Goal: Task Accomplishment & Management: Use online tool/utility

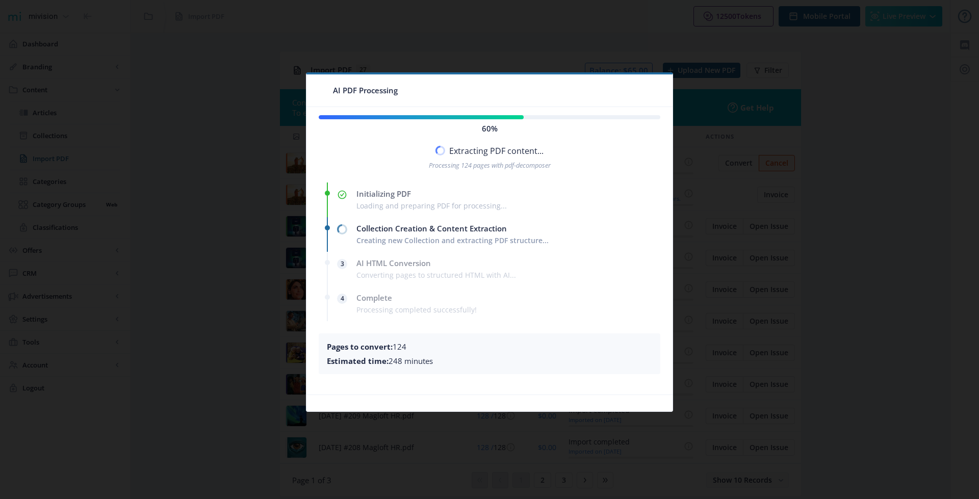
click at [228, 98] on div at bounding box center [489, 249] width 979 height 499
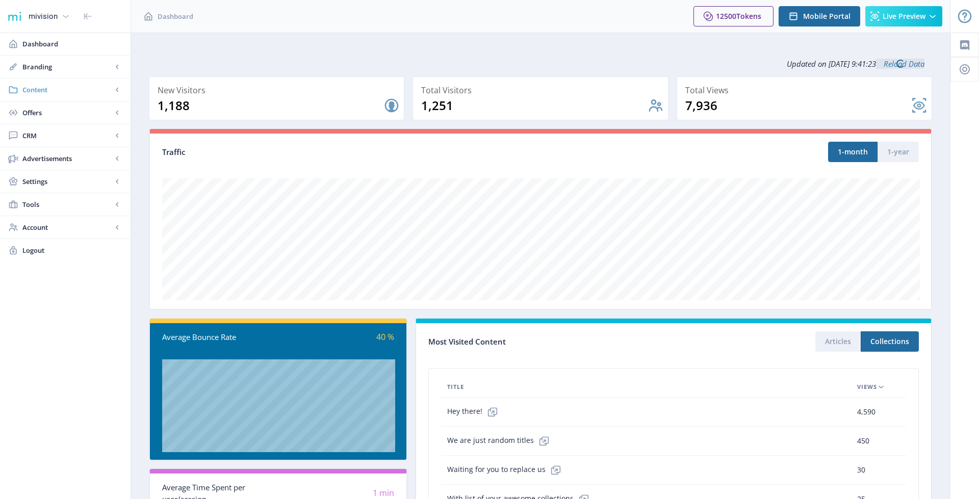
click at [57, 95] on link "Content" at bounding box center [65, 90] width 131 height 22
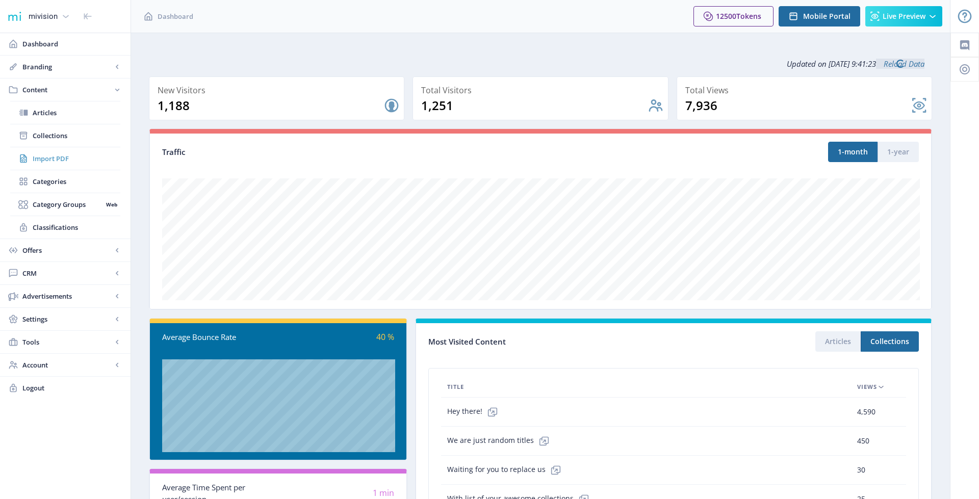
click at [59, 163] on link "Import PDF" at bounding box center [65, 158] width 110 height 22
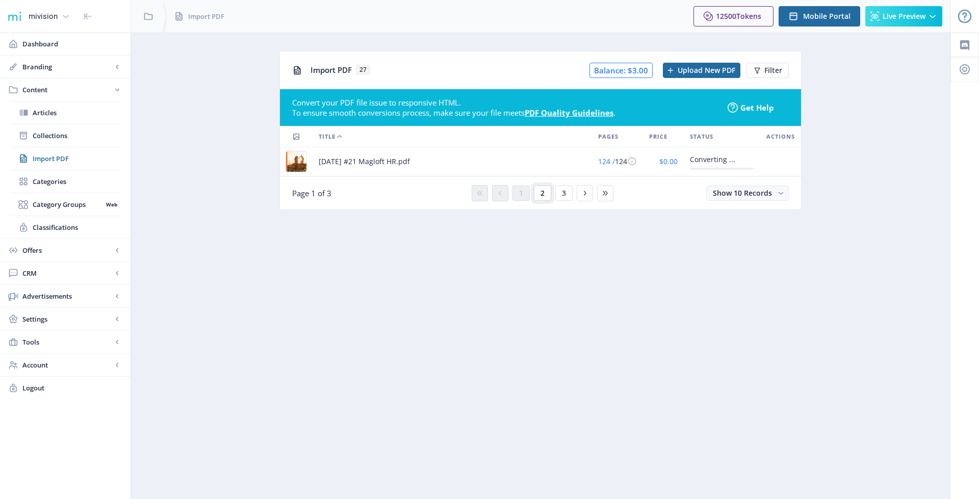
click at [547, 194] on button "2" at bounding box center [542, 193] width 17 height 15
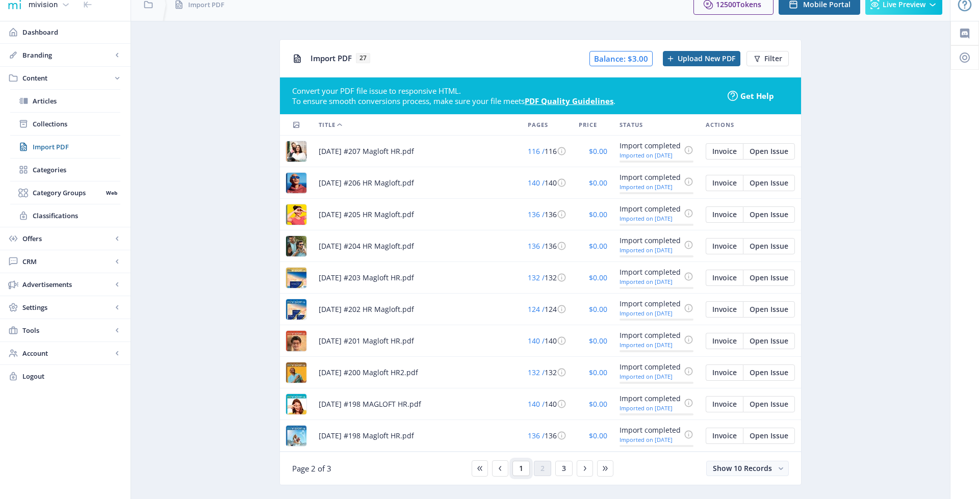
click at [516, 463] on button "1" at bounding box center [520, 468] width 17 height 15
